Goal: Information Seeking & Learning: Find contact information

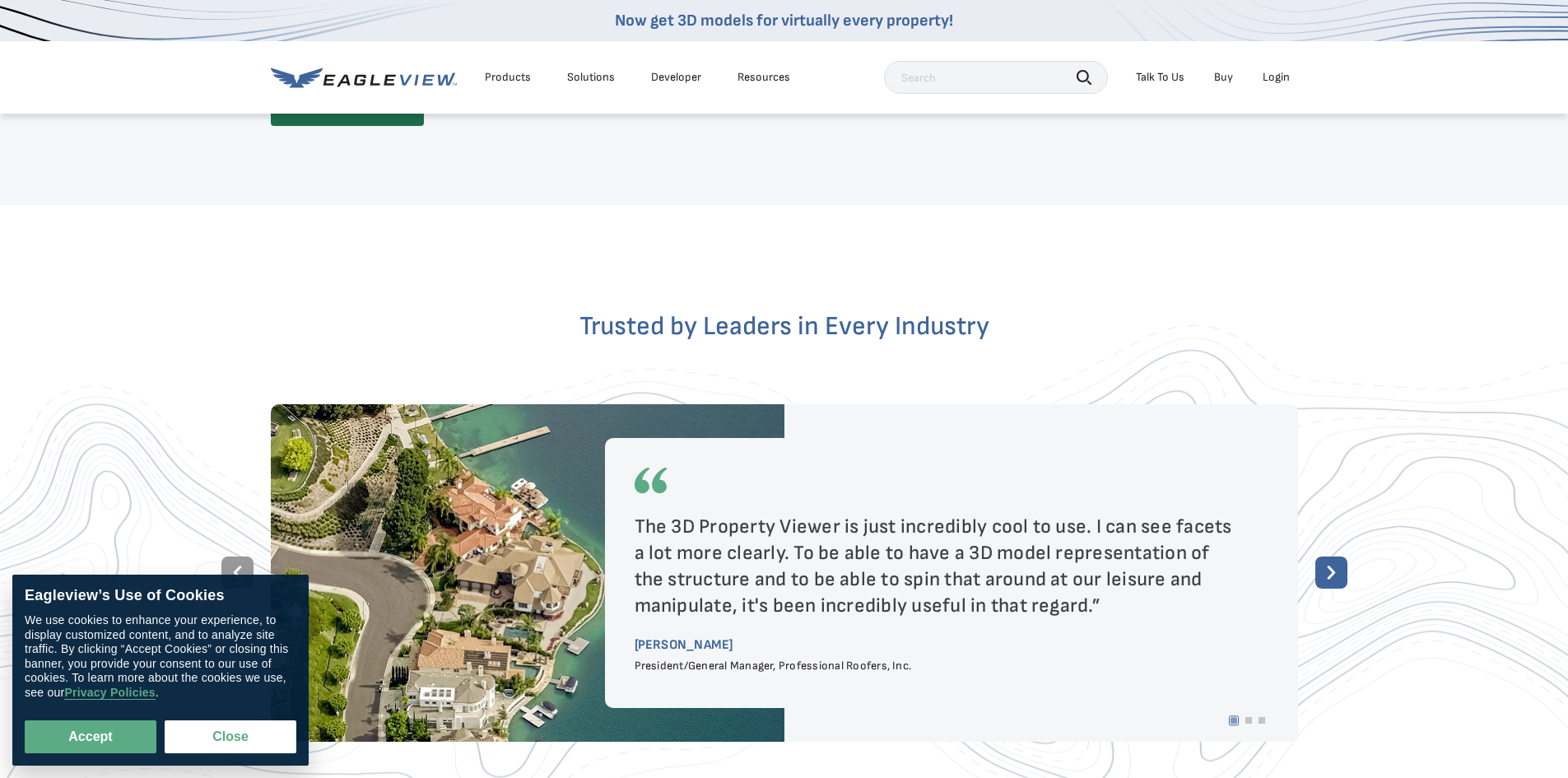
scroll to position [2963, 0]
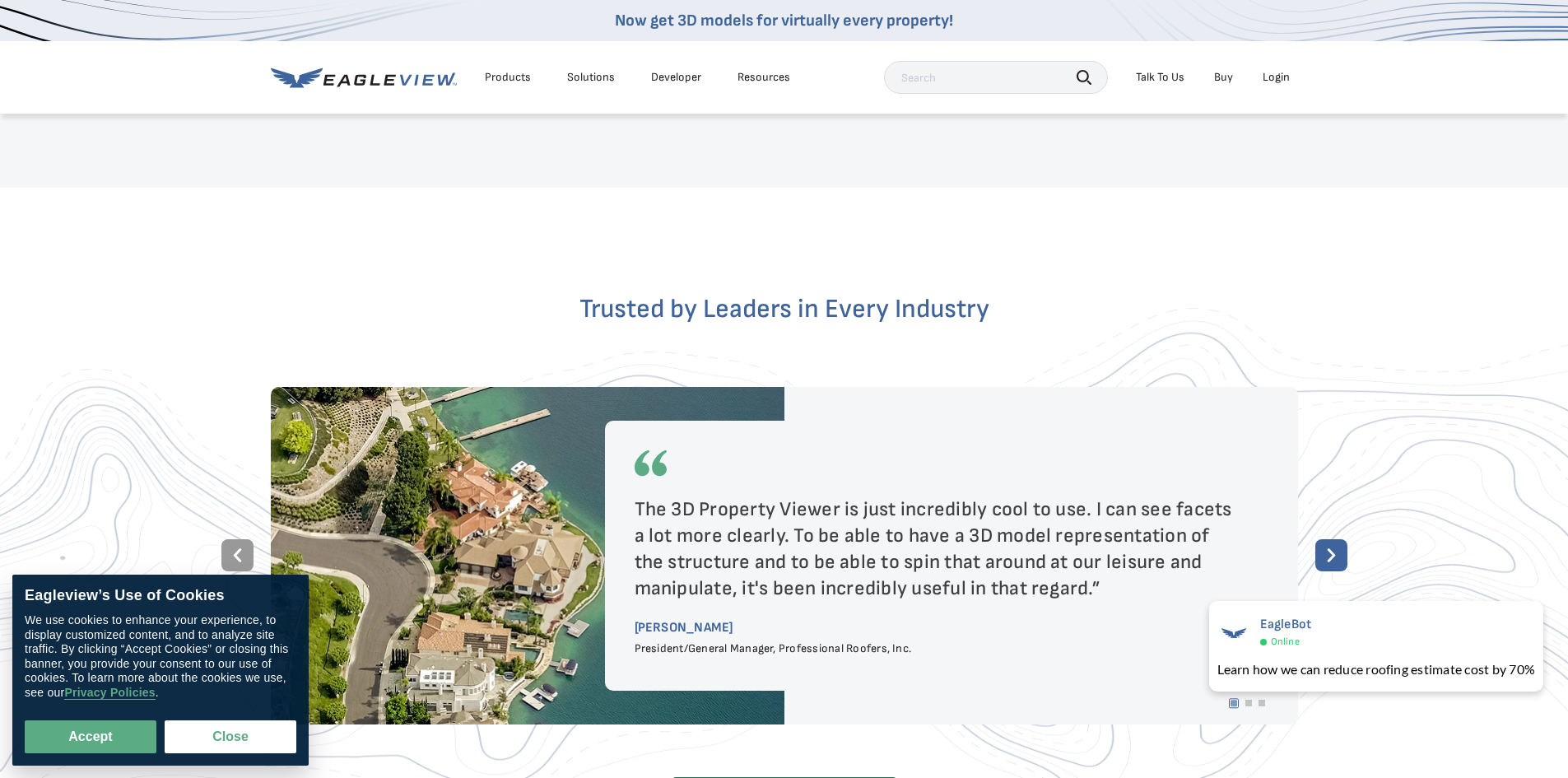
drag, startPoint x: 102, startPoint y: 739, endPoint x: 317, endPoint y: 643, distance: 235.5
click at [102, 738] on button "Accept" at bounding box center [90, 736] width 132 height 33
checkbox input "true"
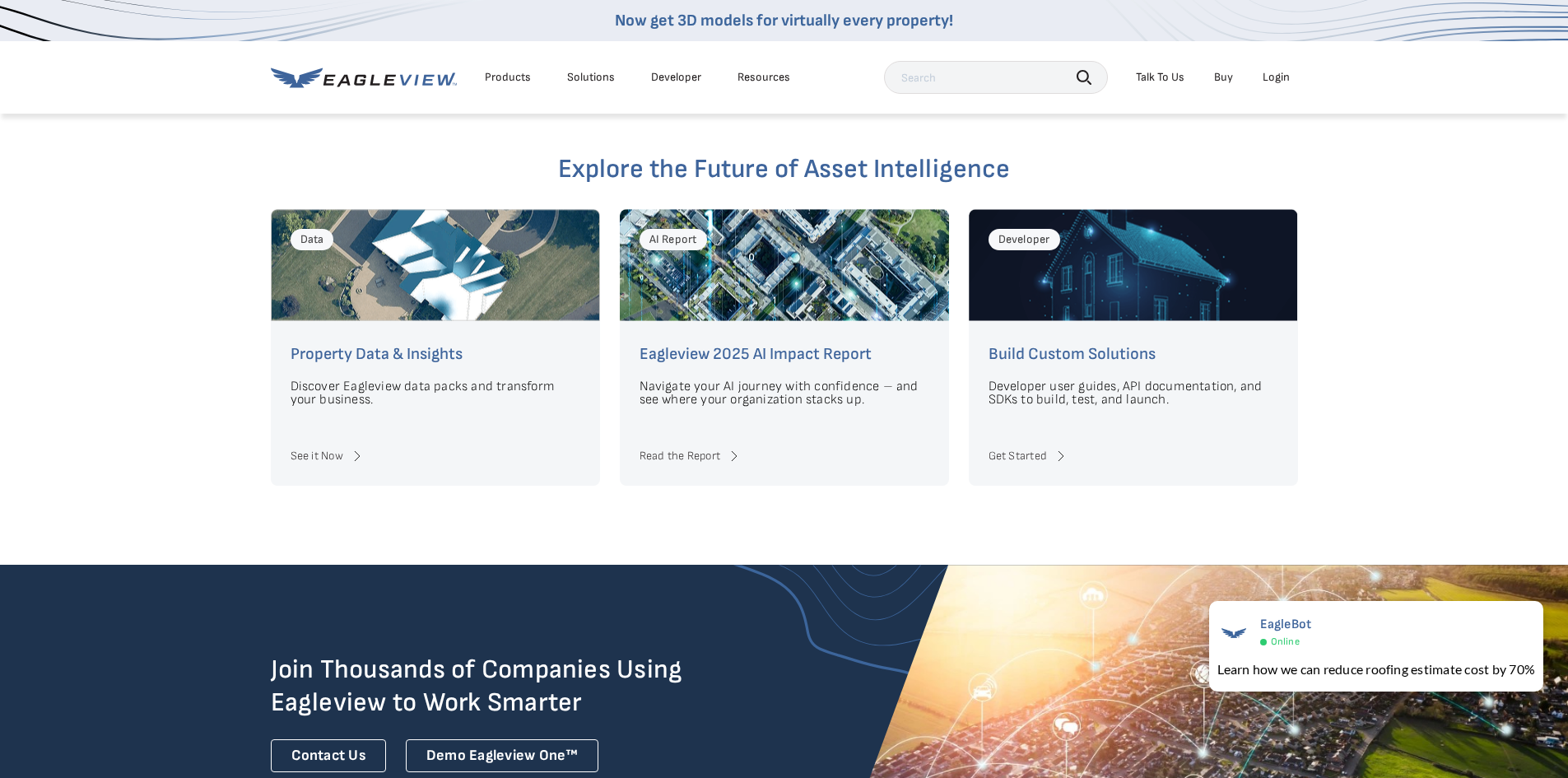
scroll to position [3374, 0]
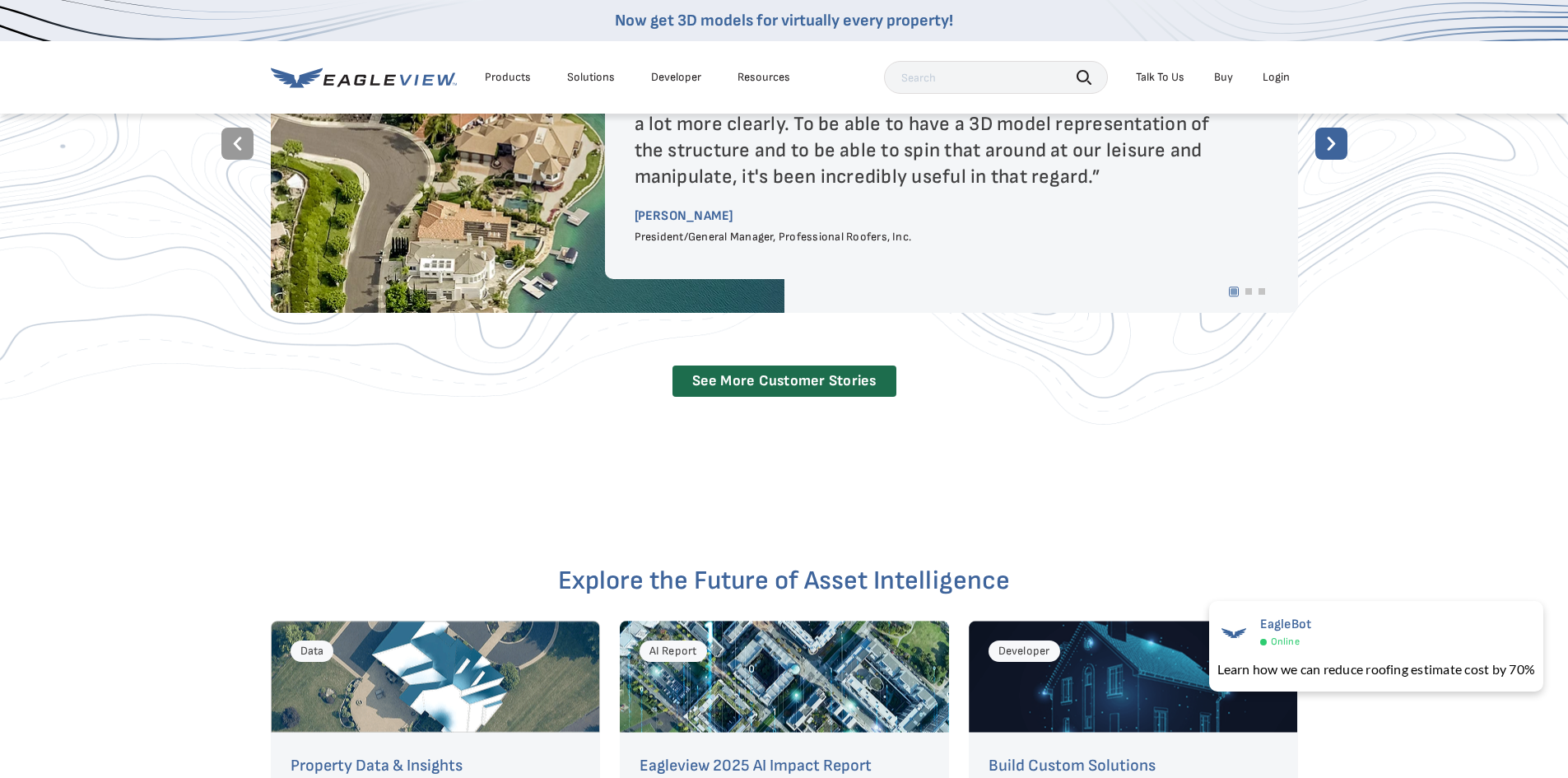
click at [1269, 81] on div "Login" at bounding box center [1276, 77] width 27 height 15
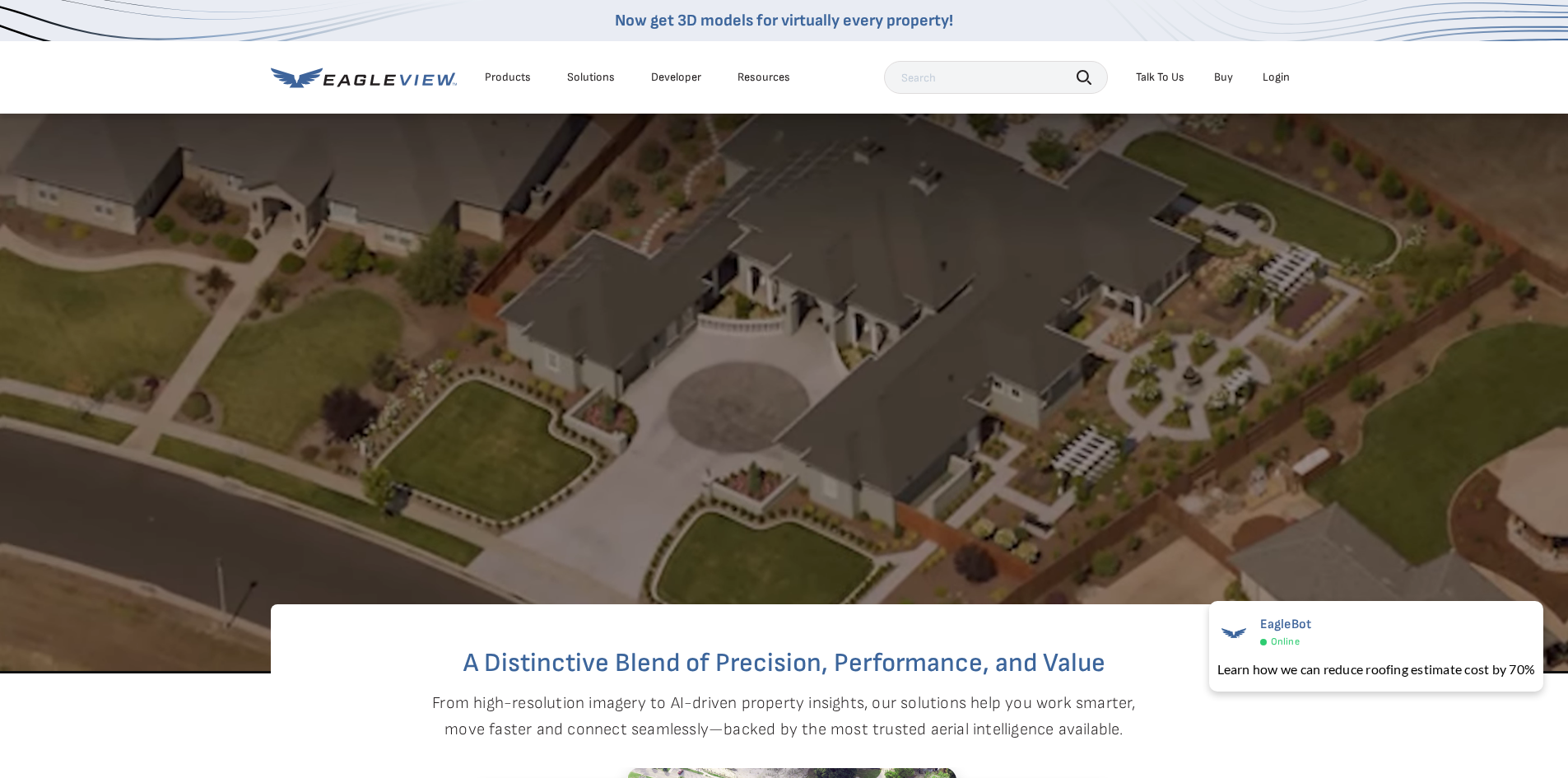
scroll to position [0, 0]
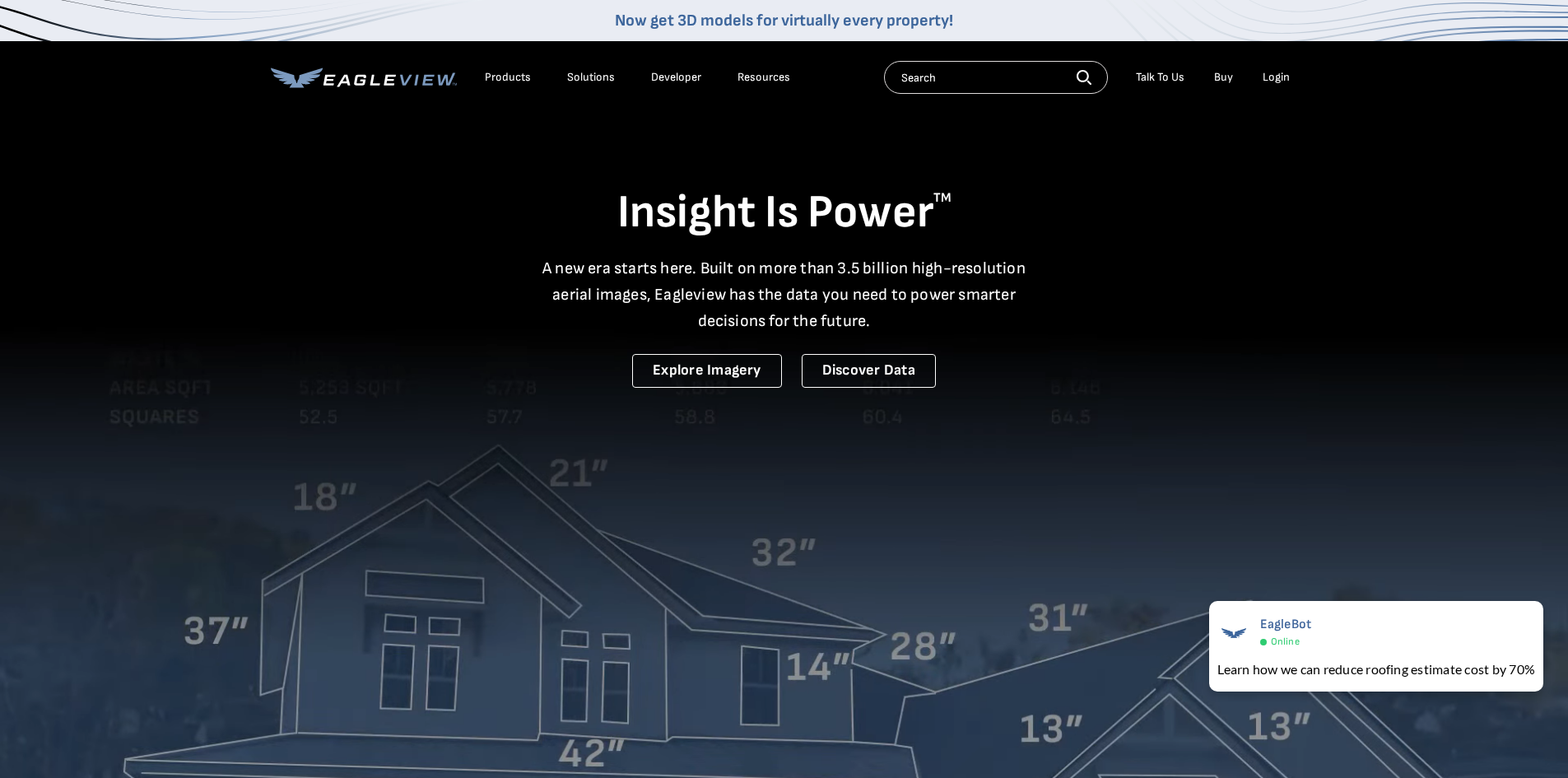
click at [1283, 80] on div "Login" at bounding box center [1276, 77] width 27 height 15
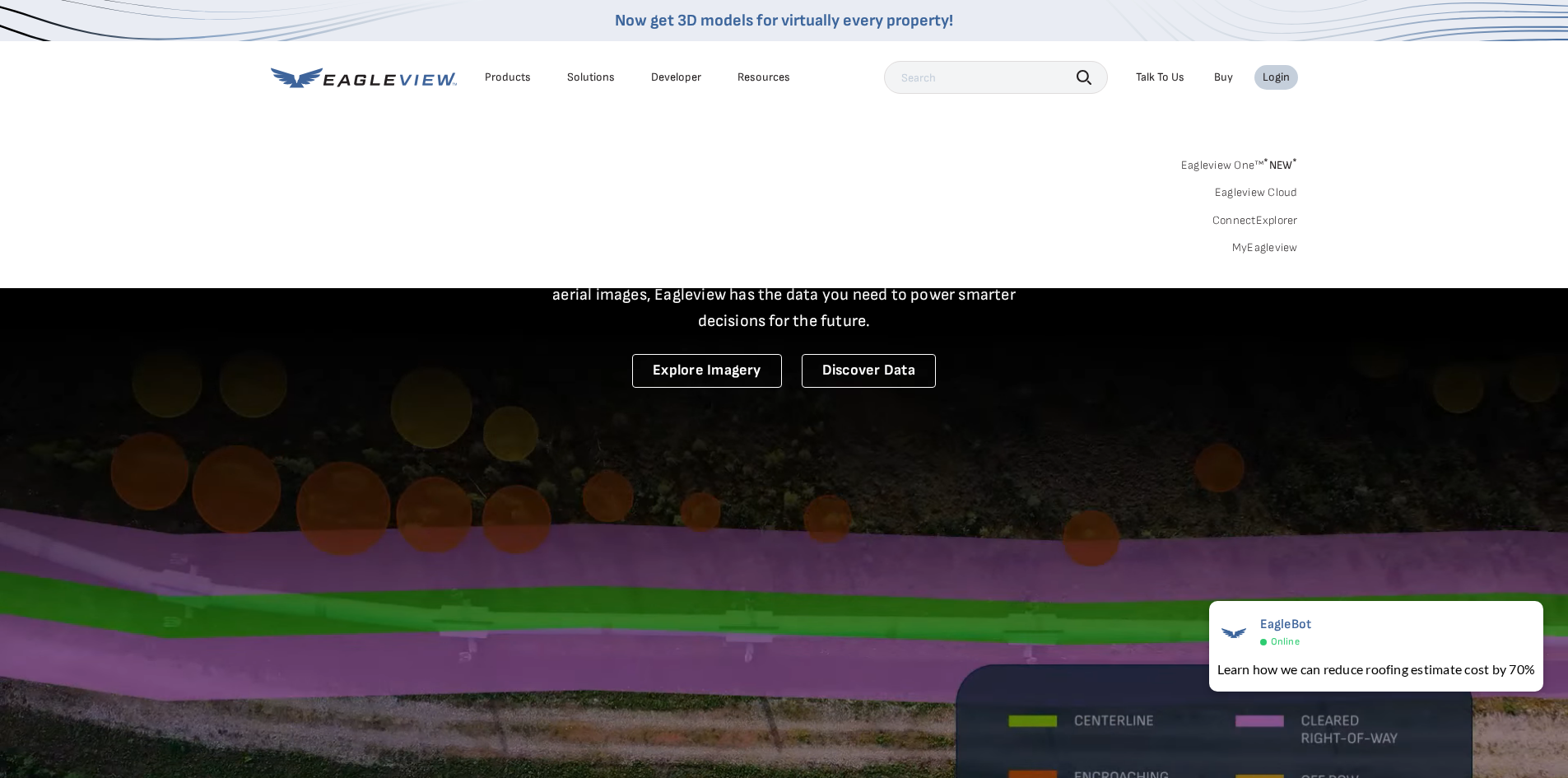
click at [1283, 80] on div "Login" at bounding box center [1276, 77] width 27 height 15
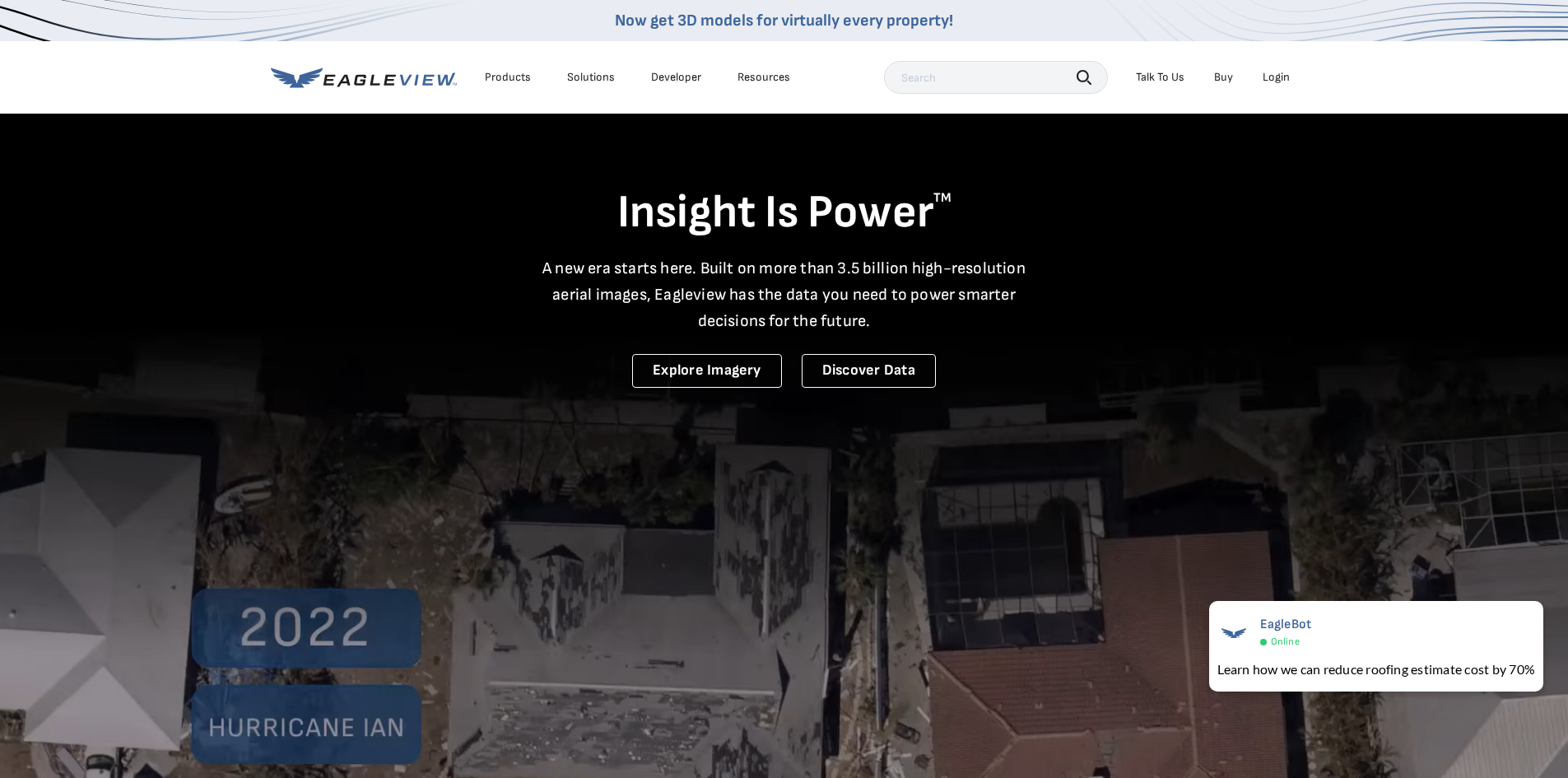
click at [1283, 80] on div "Login" at bounding box center [1276, 77] width 27 height 15
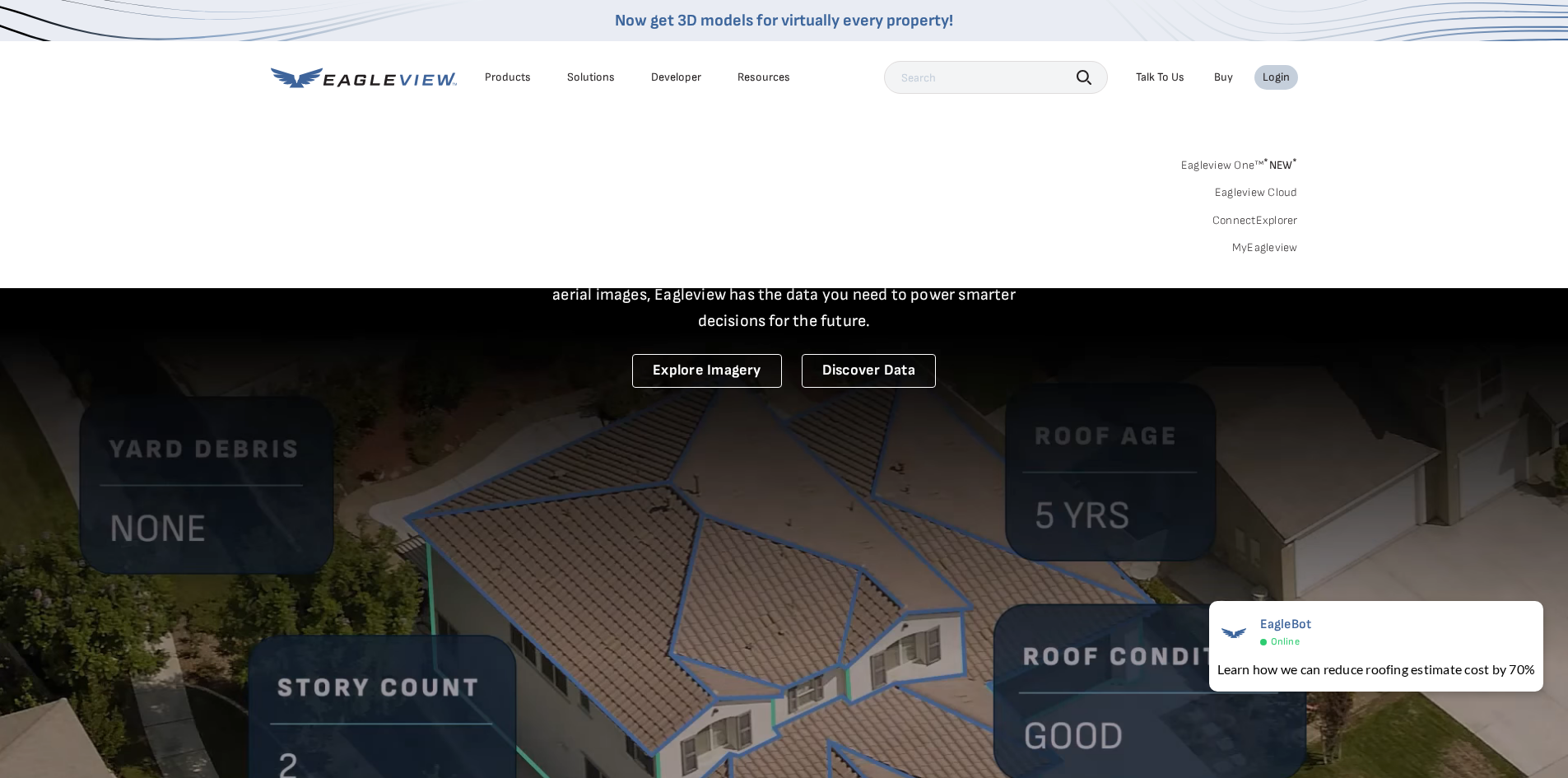
click at [1239, 162] on link "Eagleview One™ * NEW *" at bounding box center [1239, 162] width 117 height 19
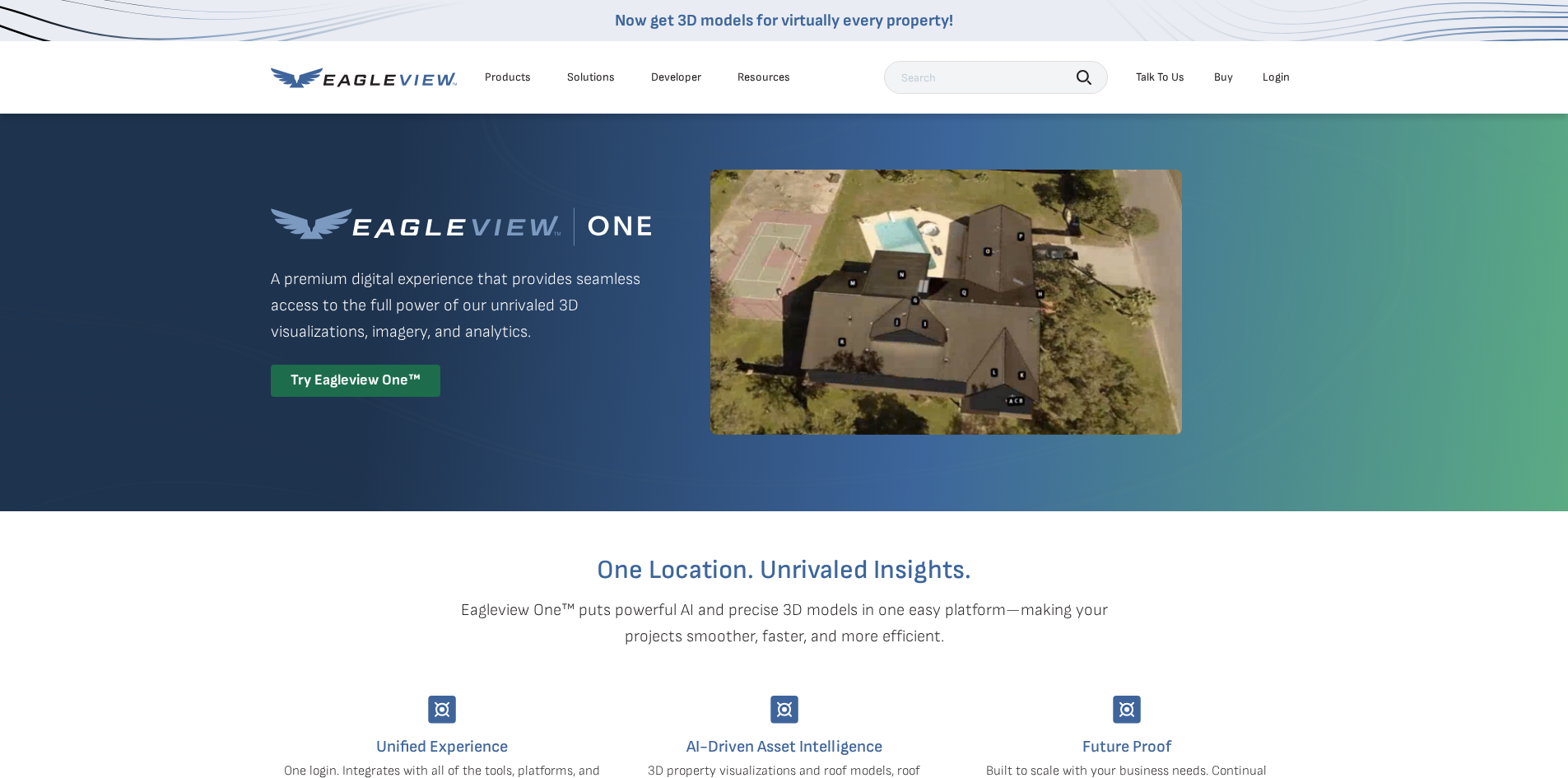
click at [1287, 76] on div "Login" at bounding box center [1276, 77] width 27 height 15
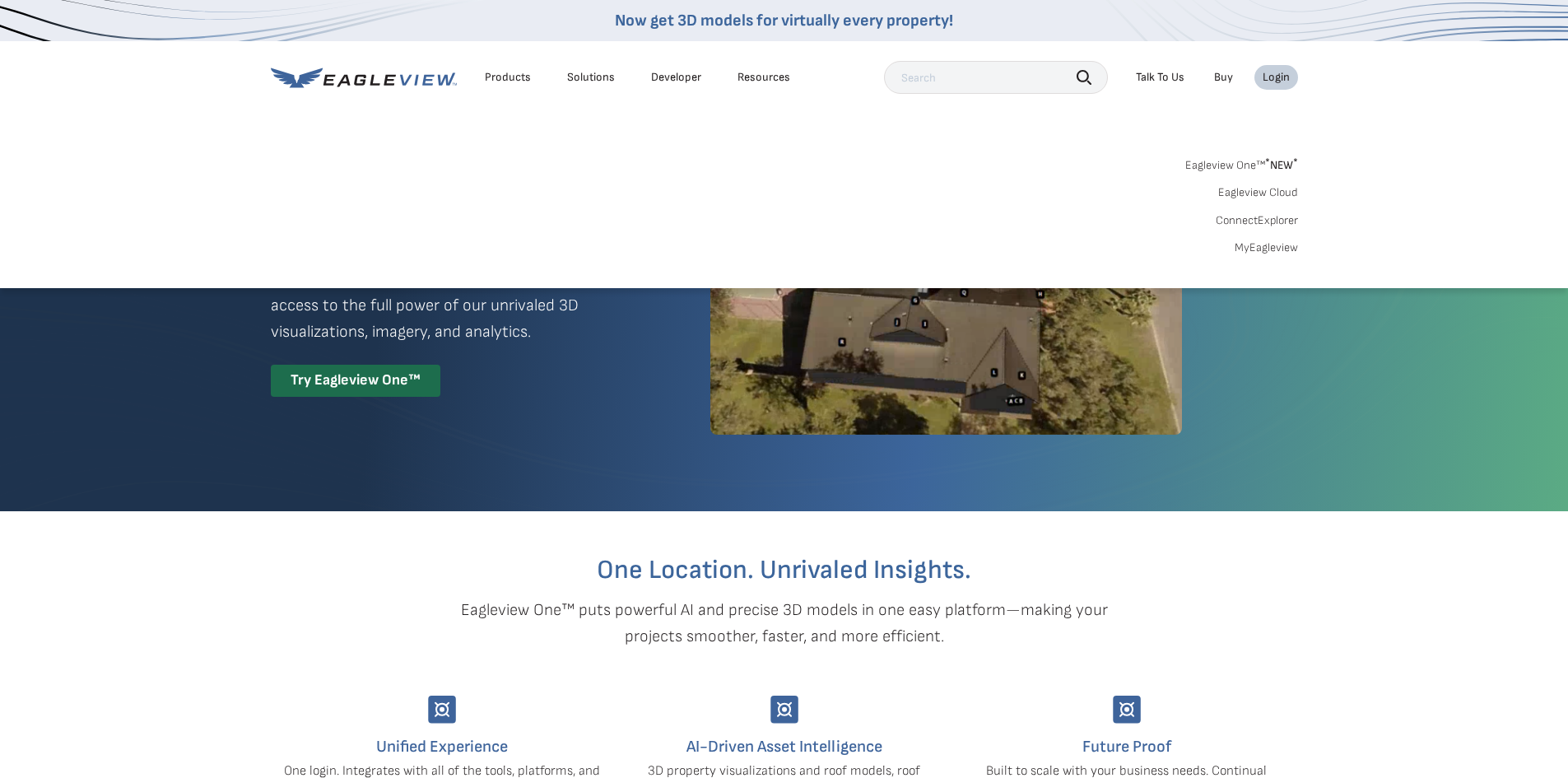
click at [1262, 245] on link "MyEagleview" at bounding box center [1266, 248] width 63 height 15
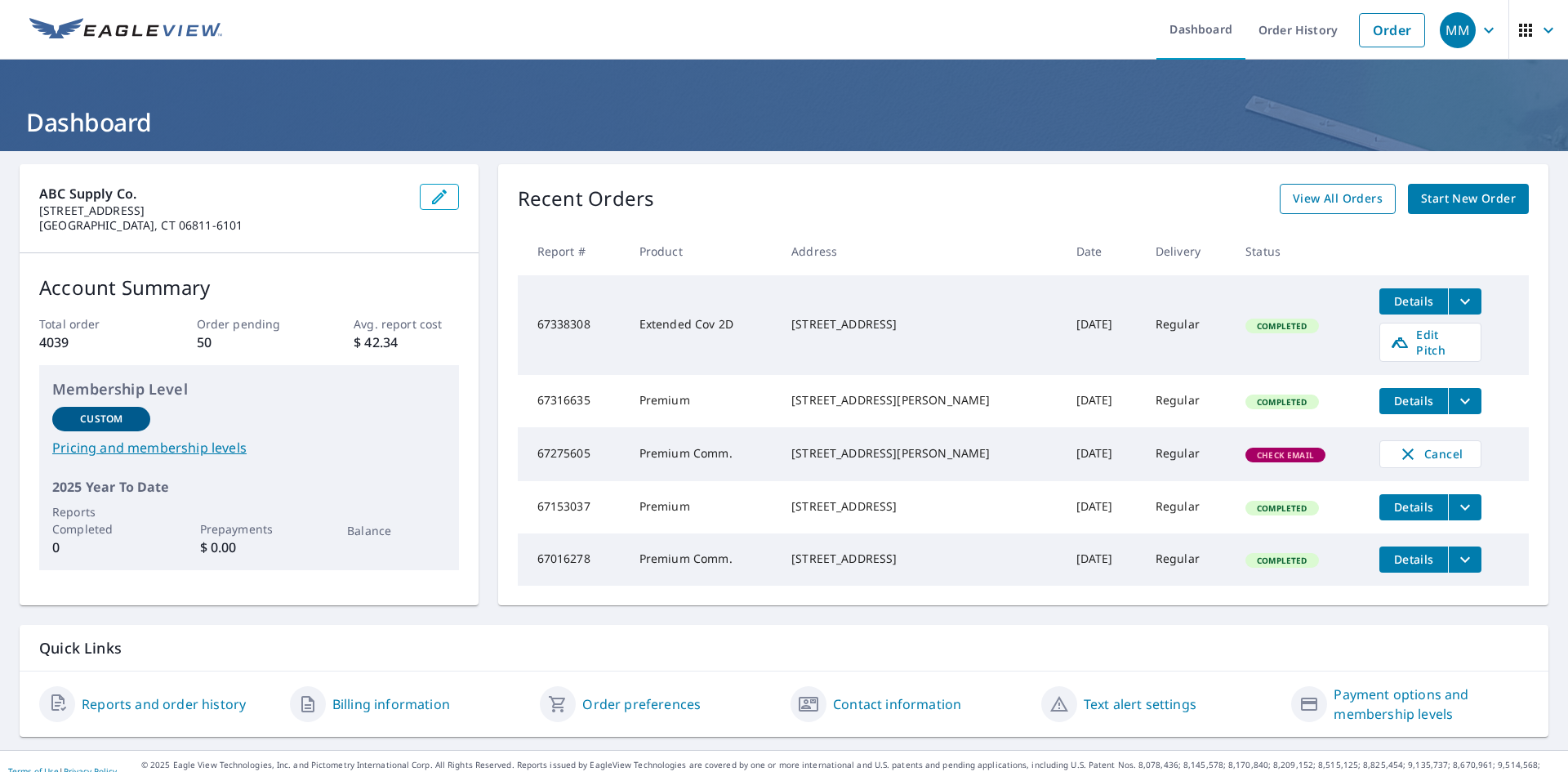
click at [1312, 203] on span "View All Orders" at bounding box center [1337, 198] width 90 height 21
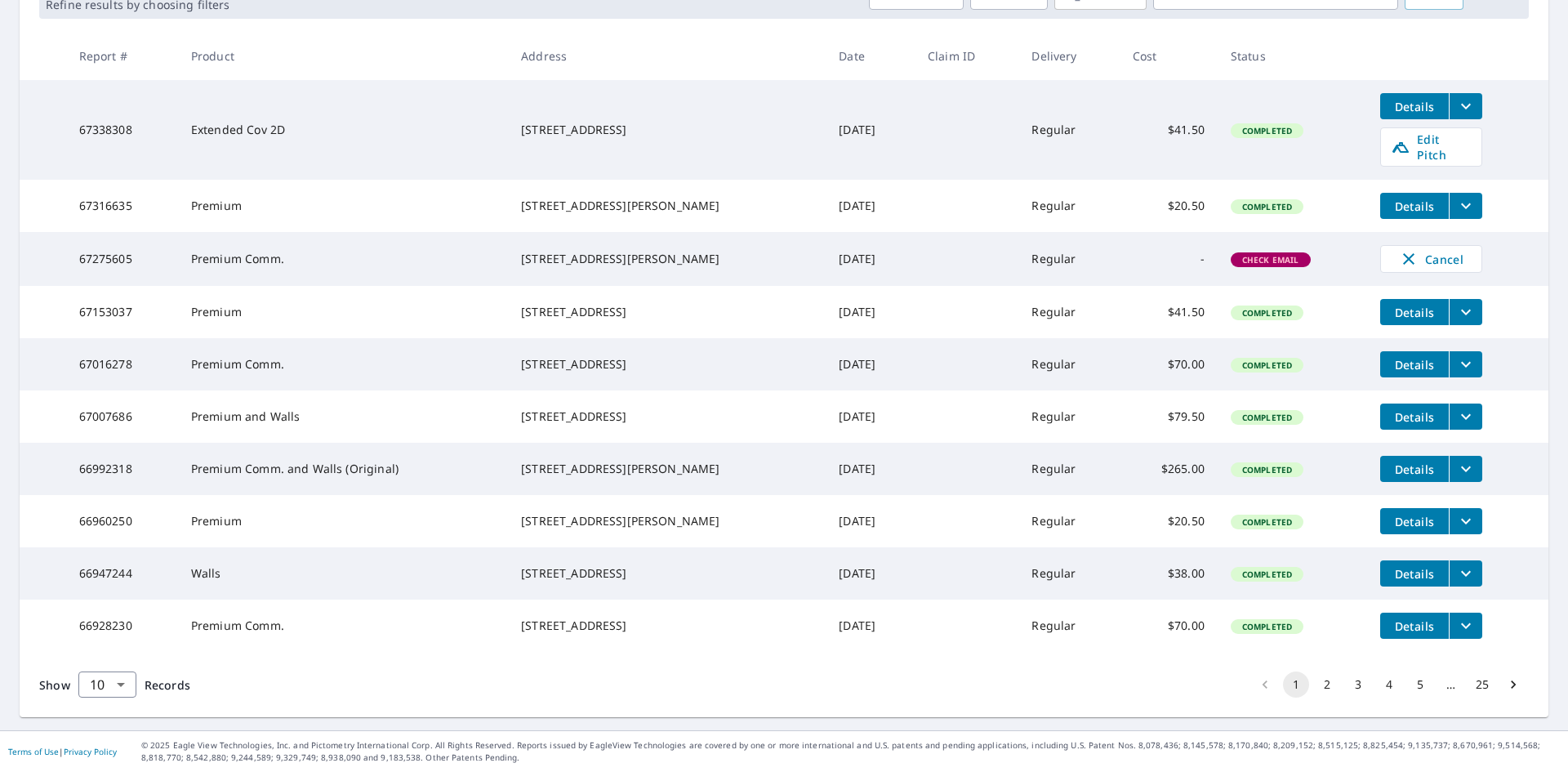
scroll to position [327, 0]
click at [1318, 688] on button "2" at bounding box center [1327, 684] width 26 height 26
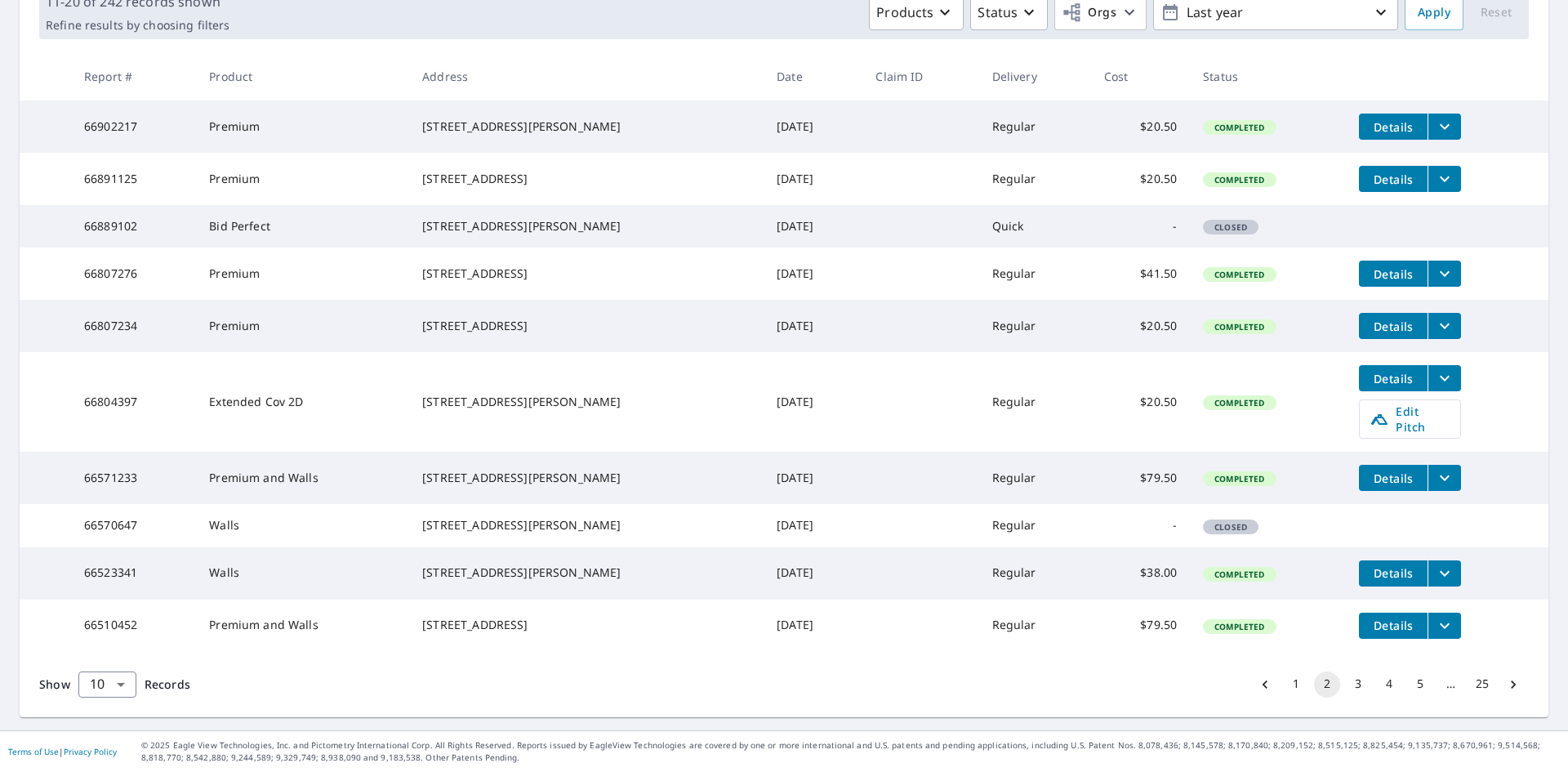
scroll to position [327, 0]
click at [1282, 682] on button "1" at bounding box center [1295, 684] width 26 height 26
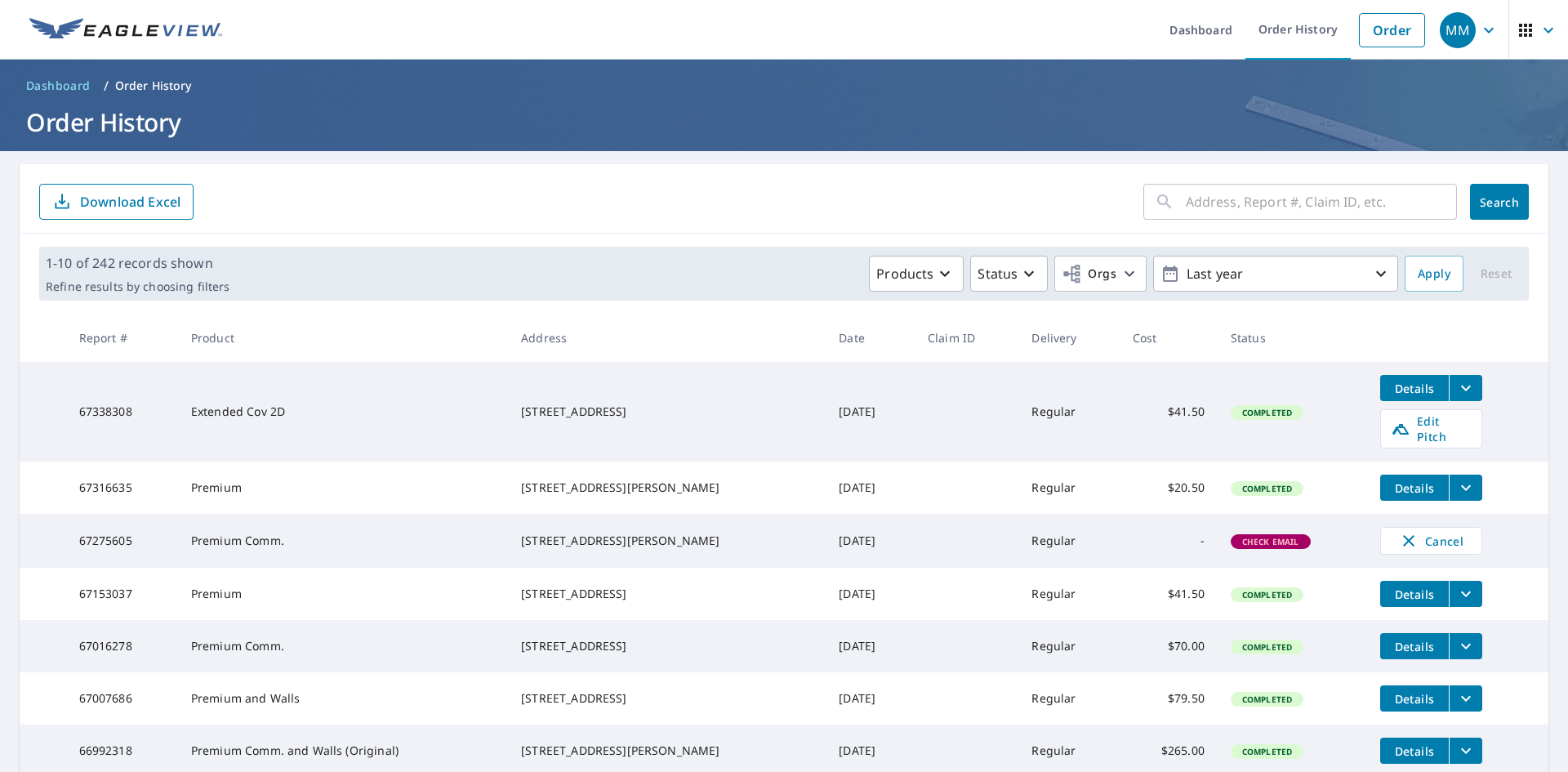
scroll to position [82, 0]
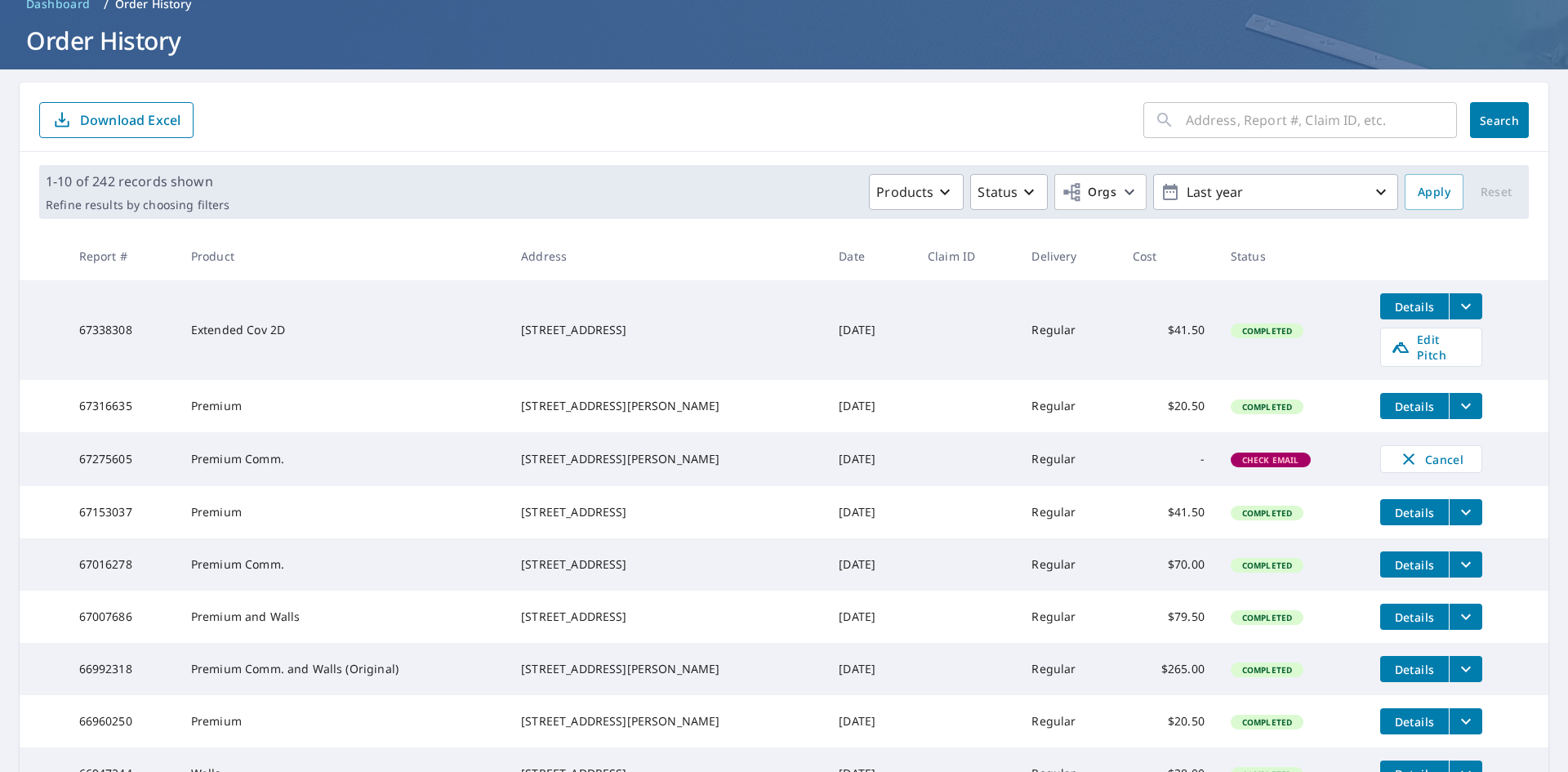
drag, startPoint x: 1253, startPoint y: 27, endPoint x: 1148, endPoint y: 4, distance: 107.5
click at [1252, 27] on h1 "Order History" at bounding box center [784, 40] width 1528 height 33
click at [684, 73] on main "​ Search Download Excel 1-10 of 242 records shown Refine results by choosing fi…" at bounding box center [784, 499] width 1568 height 860
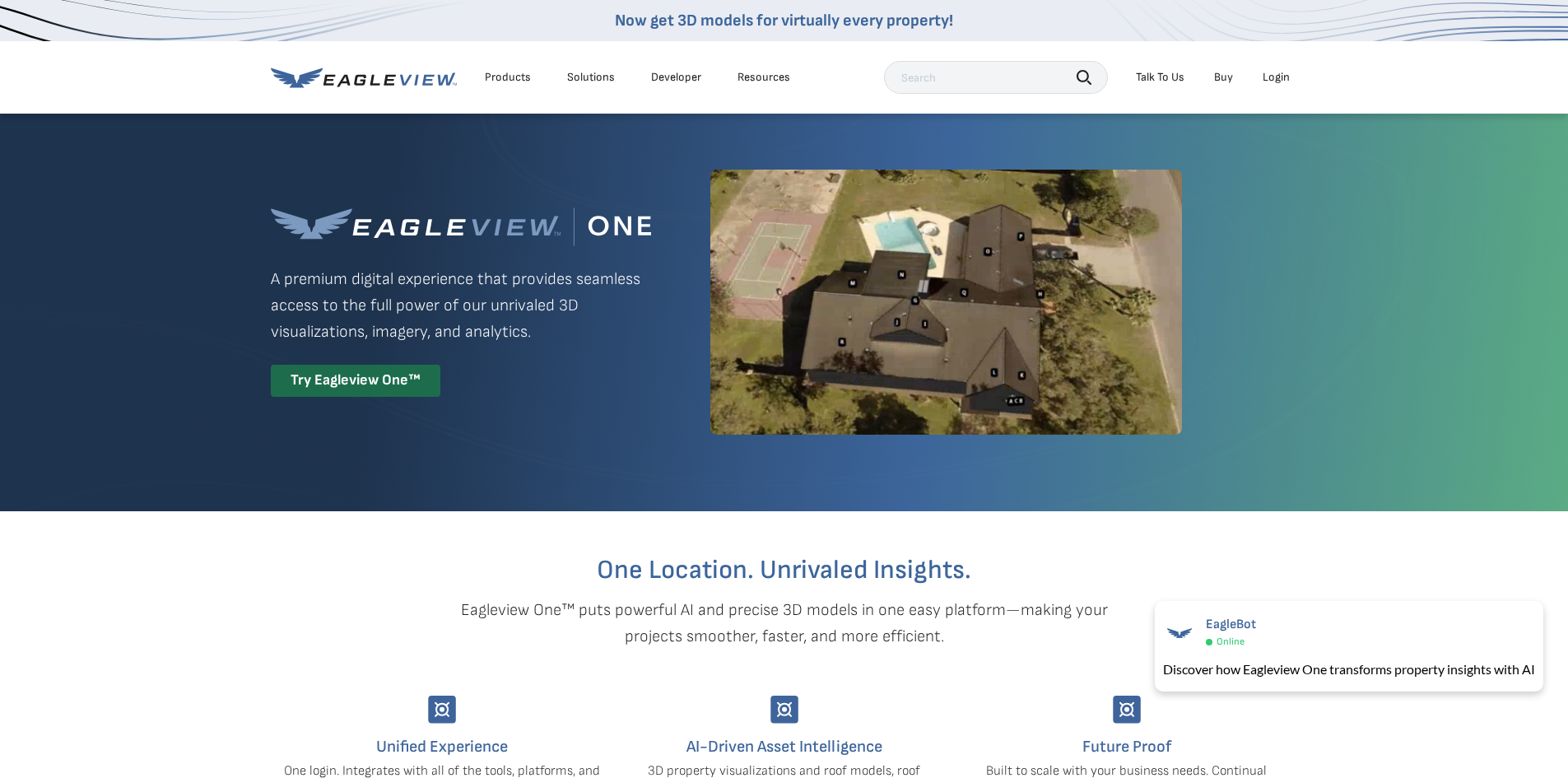
click at [1154, 71] on div "Talk To Us" at bounding box center [1160, 77] width 49 height 15
click at [1169, 76] on div "Talk To Us" at bounding box center [1160, 77] width 49 height 15
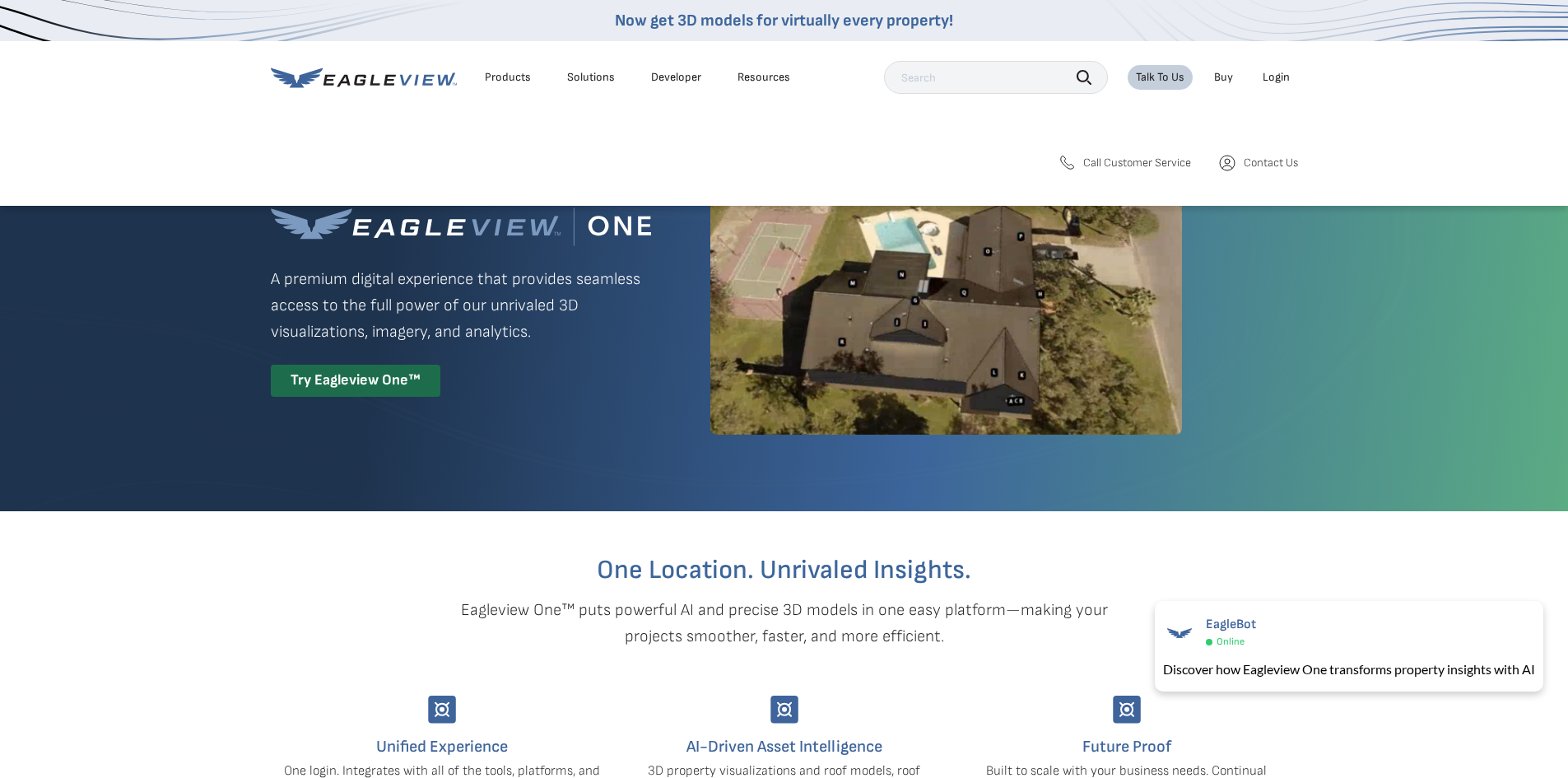
click at [1157, 165] on span "Call Customer Service" at bounding box center [1137, 163] width 107 height 15
click at [1169, 69] on li "Talk To Us" at bounding box center [1159, 76] width 65 height 24
click at [1146, 159] on span "Call Customer Service" at bounding box center [1137, 163] width 107 height 15
click at [1154, 165] on span "Call Customer Service" at bounding box center [1137, 163] width 107 height 15
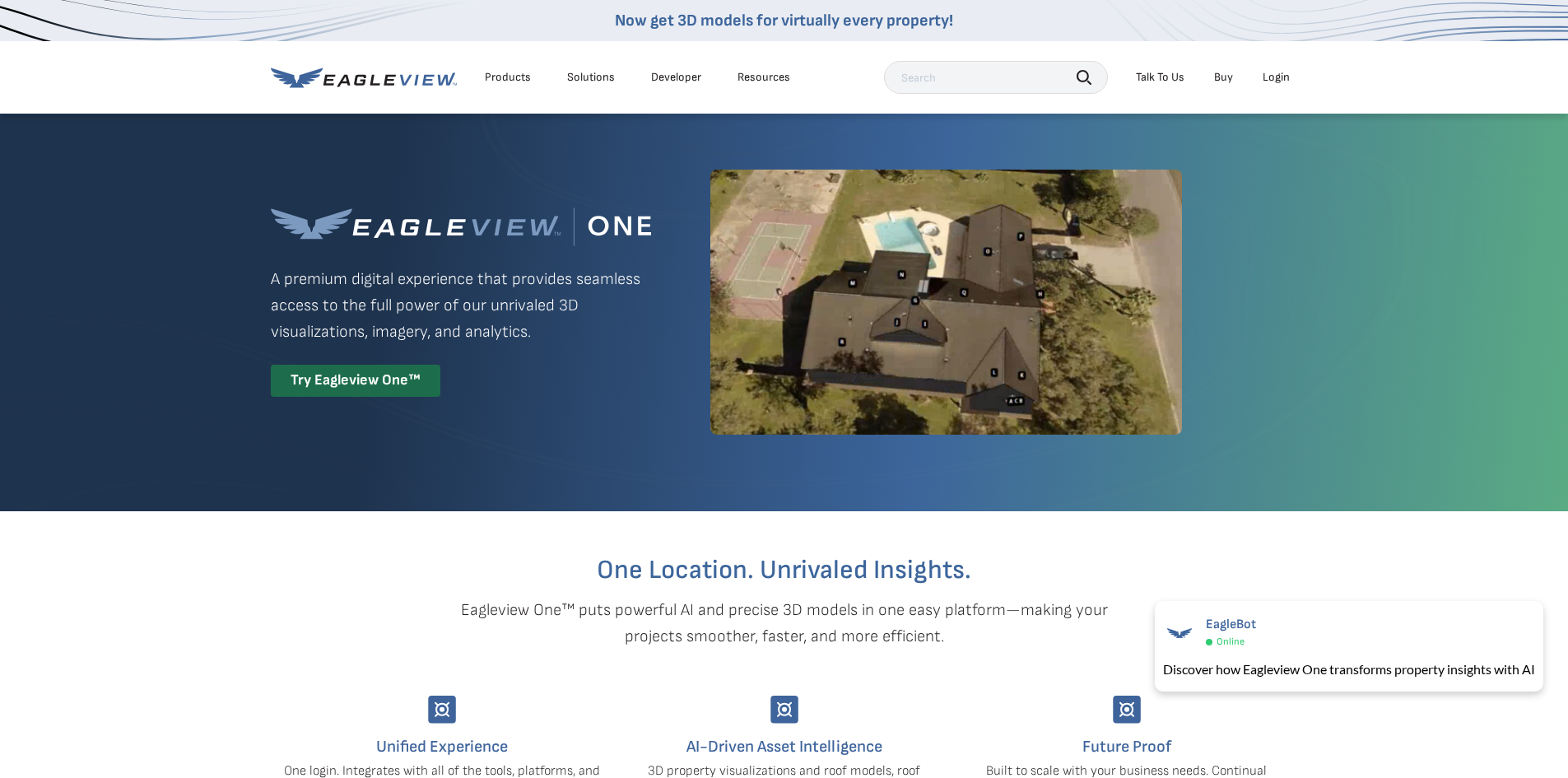
click at [1093, 243] on img at bounding box center [946, 302] width 472 height 265
click at [1169, 77] on div "Talk To Us" at bounding box center [1160, 77] width 49 height 15
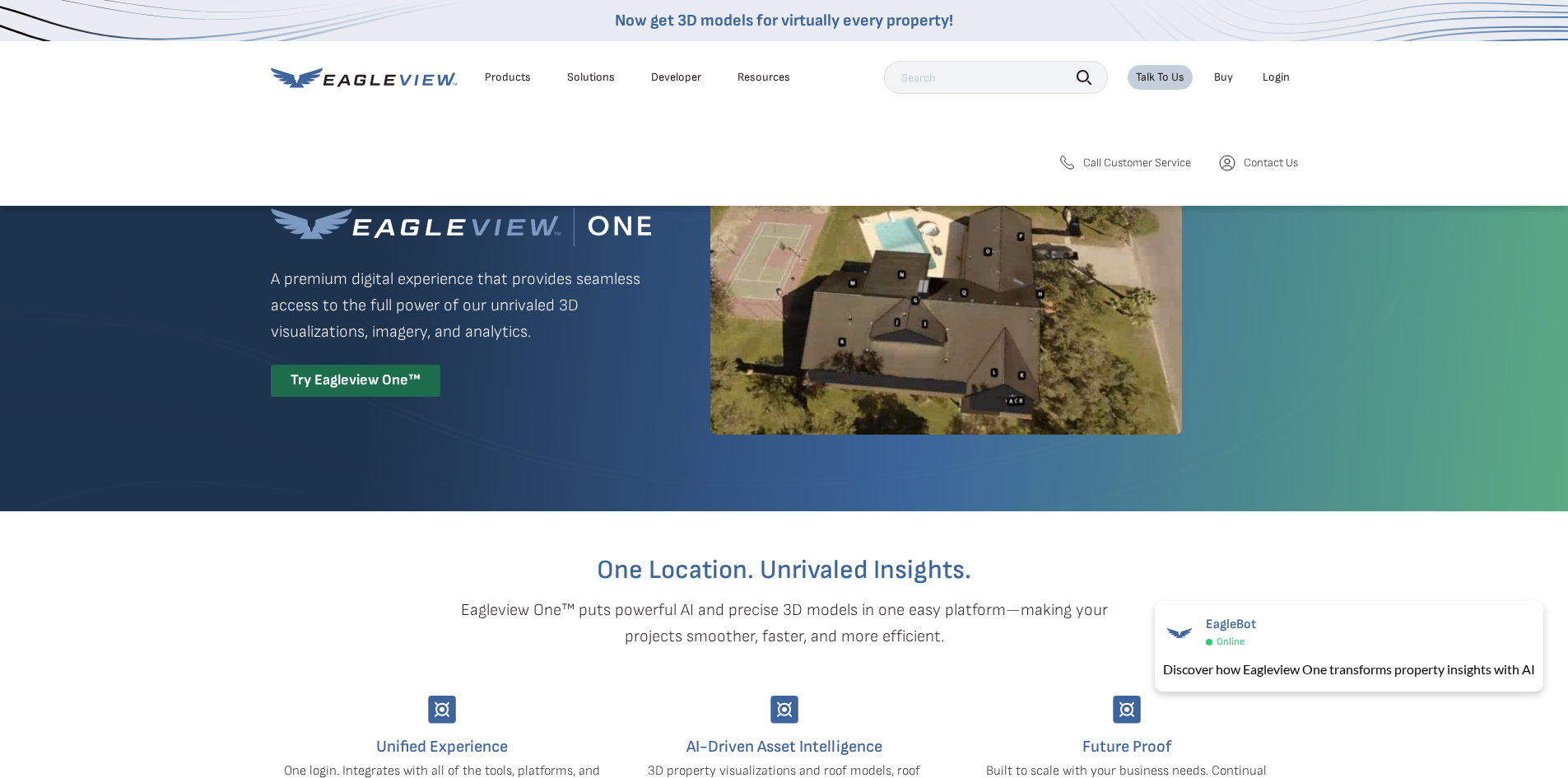
click at [1249, 165] on span "Contact Us" at bounding box center [1271, 163] width 55 height 15
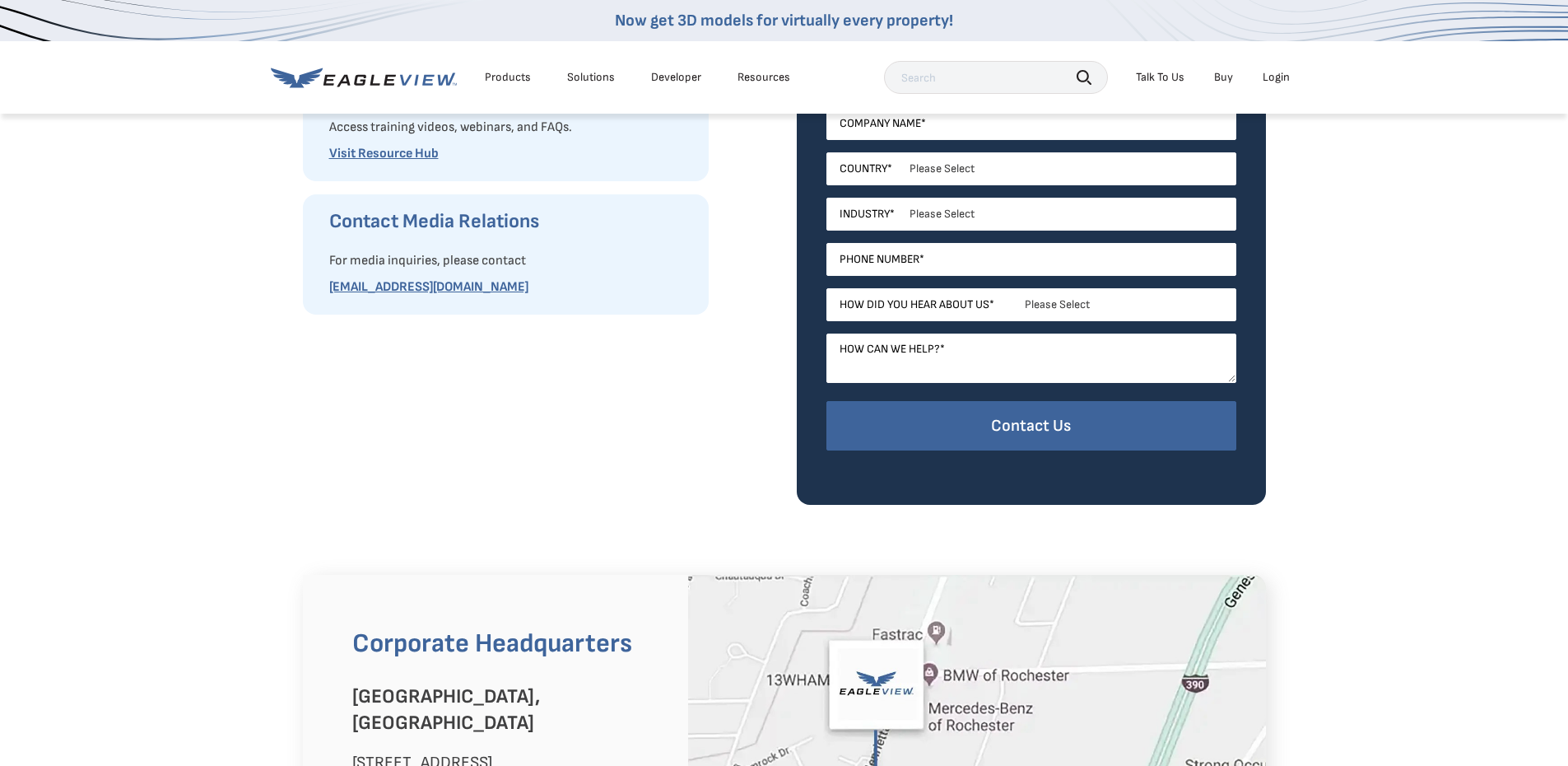
scroll to position [741, 0]
